Goal: Information Seeking & Learning: Learn about a topic

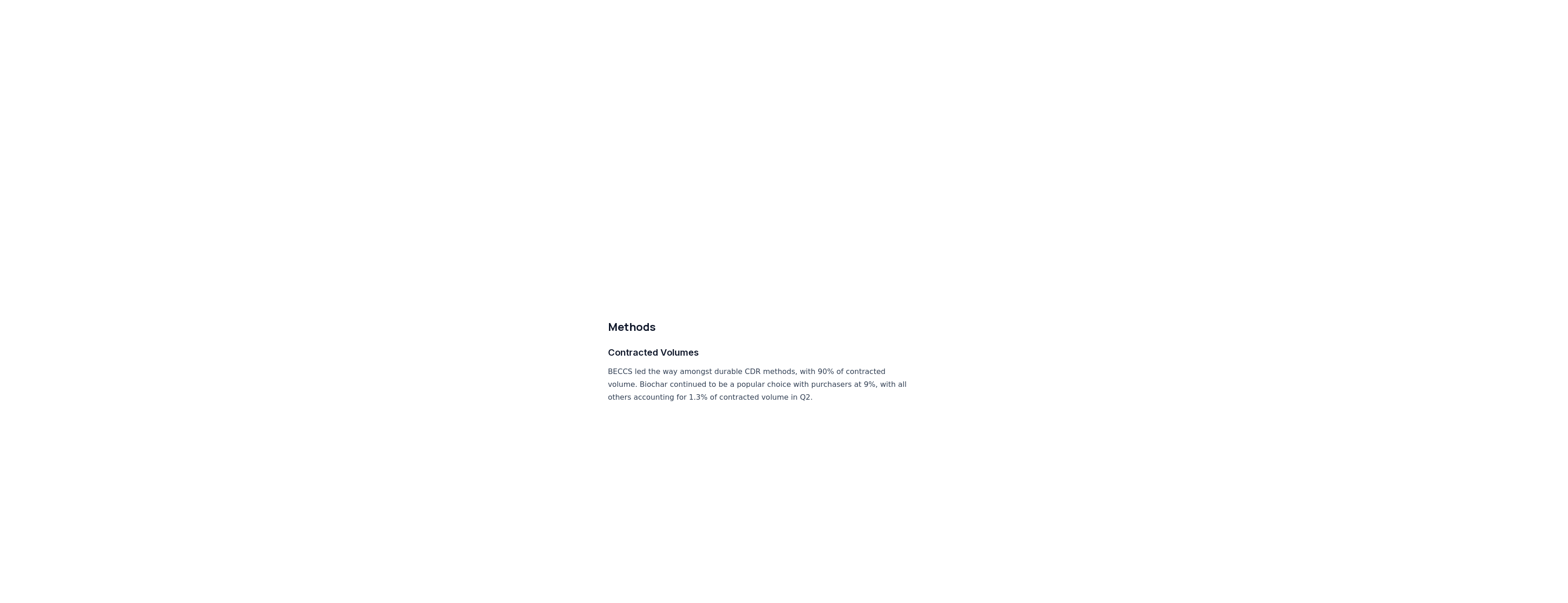
scroll to position [3972, 0]
